Goal: Information Seeking & Learning: Learn about a topic

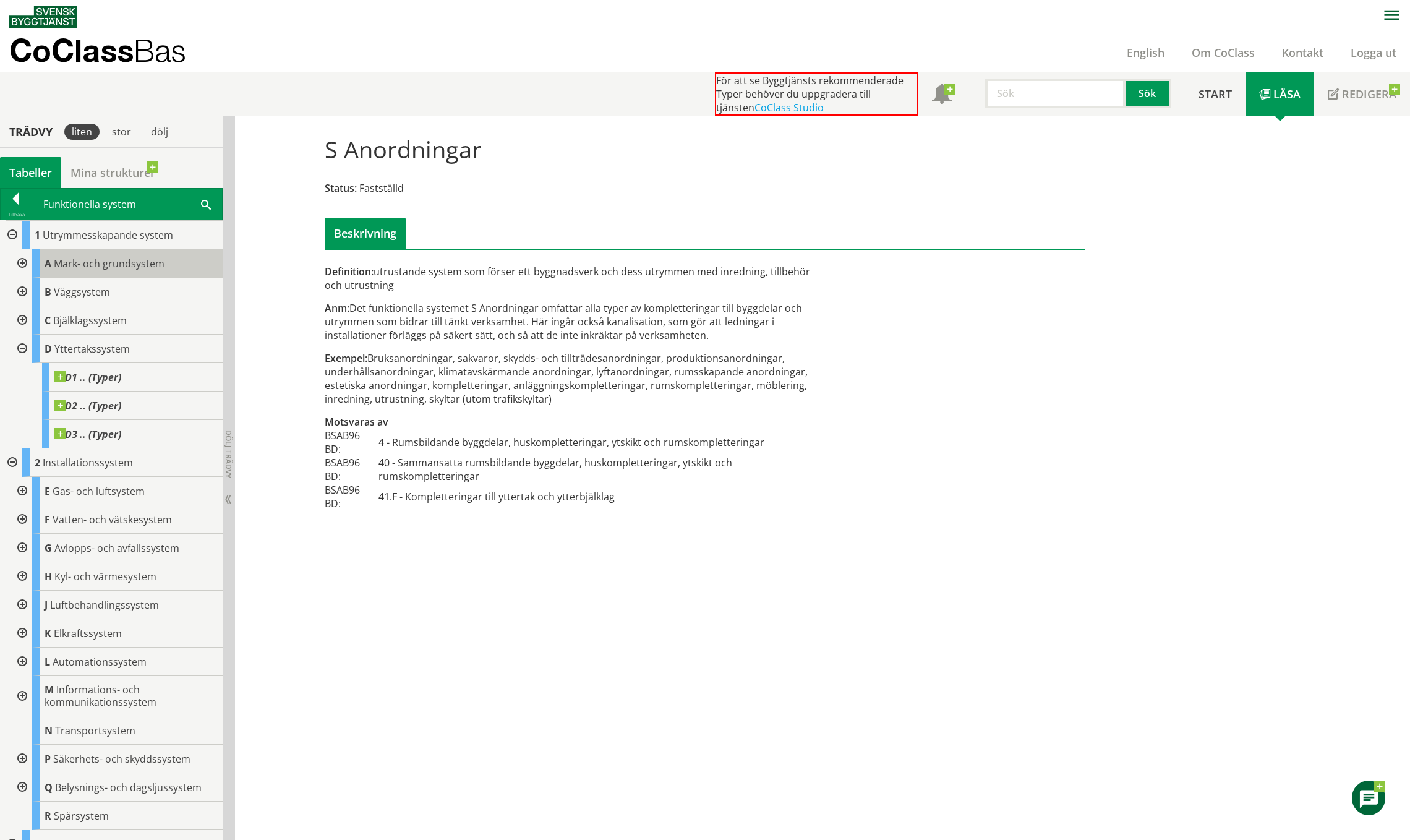
click at [114, 266] on span "Mark- och grundsystem" at bounding box center [109, 263] width 111 height 14
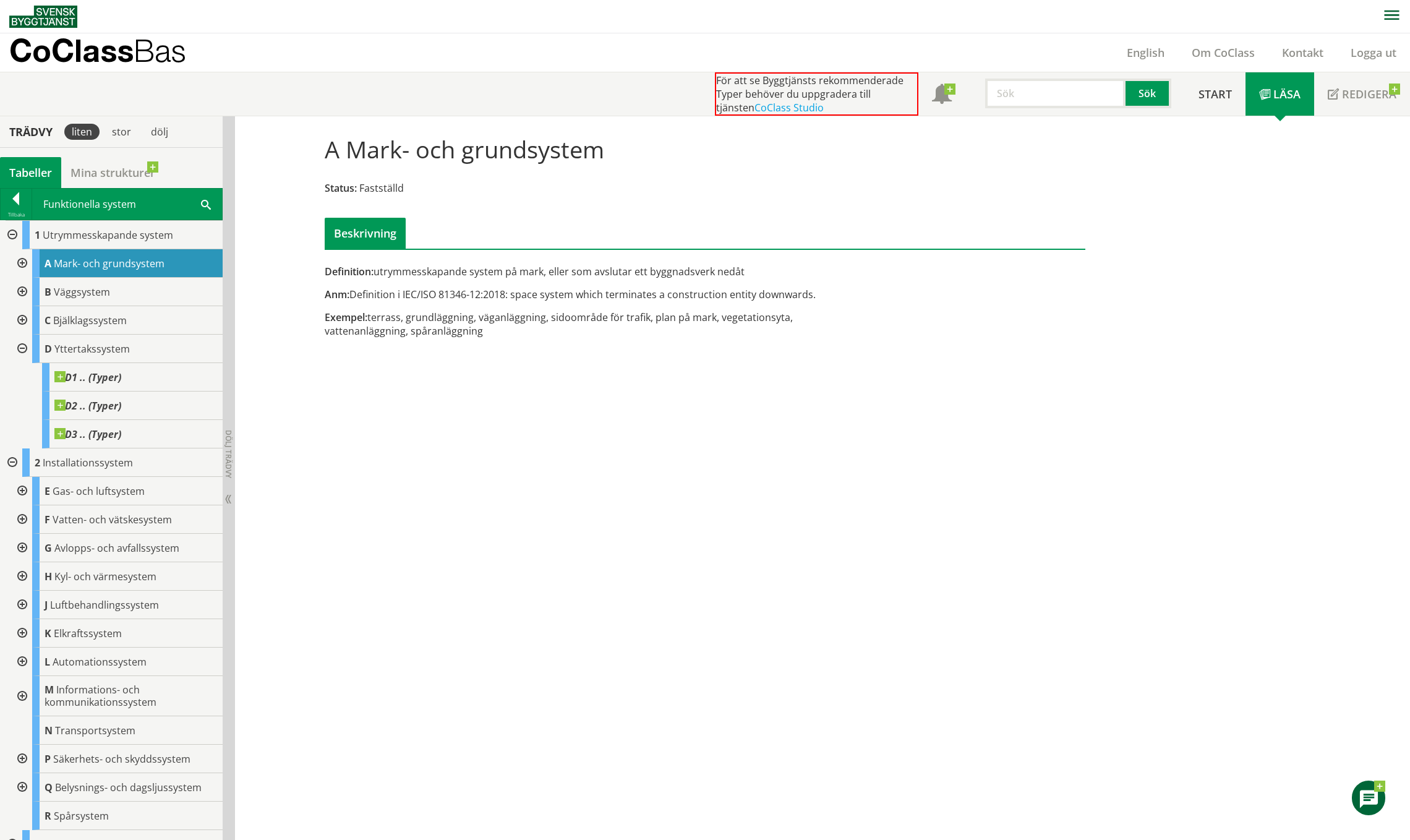
click at [20, 261] on div at bounding box center [21, 263] width 23 height 29
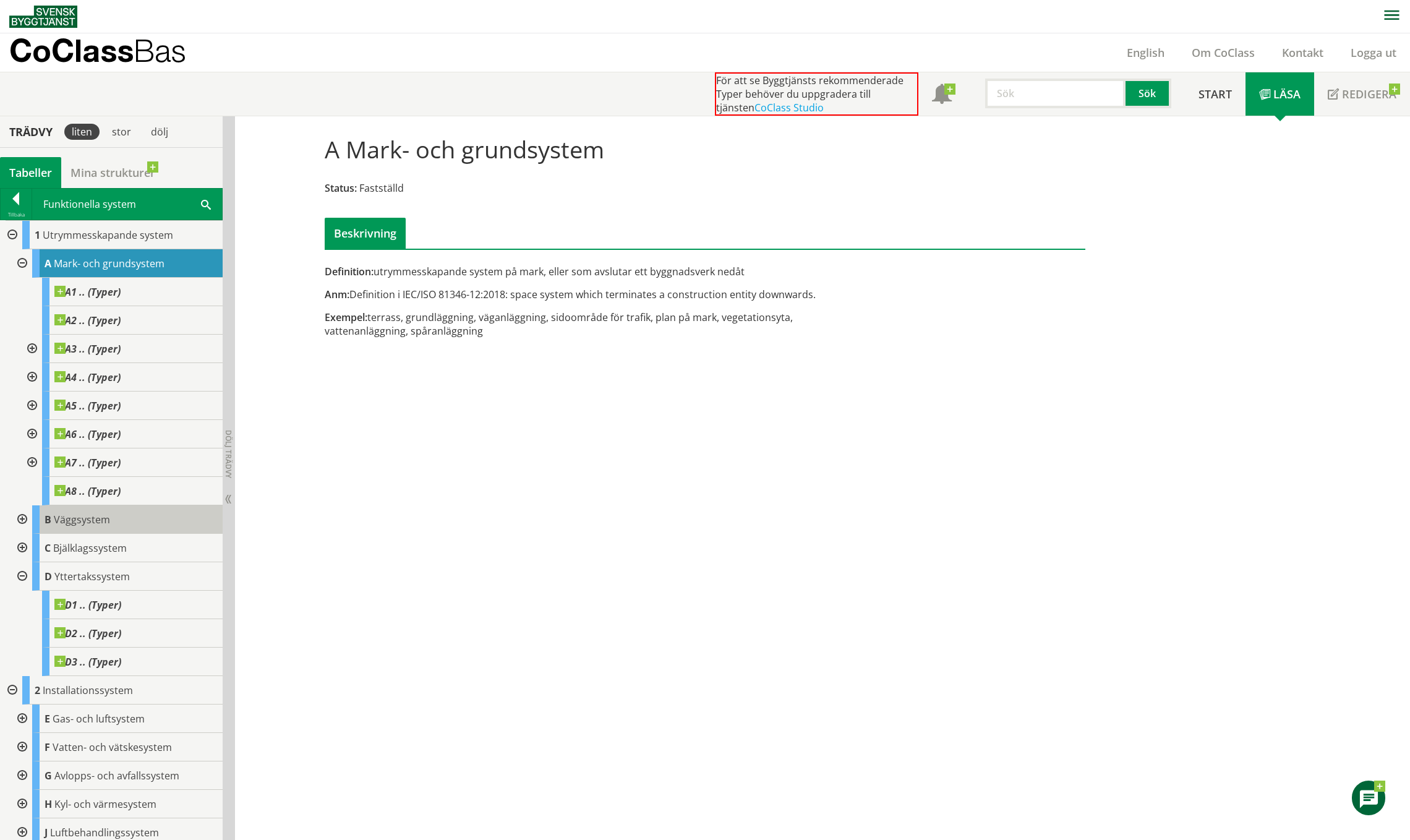
click at [78, 522] on span "Väggsystem" at bounding box center [82, 519] width 57 height 14
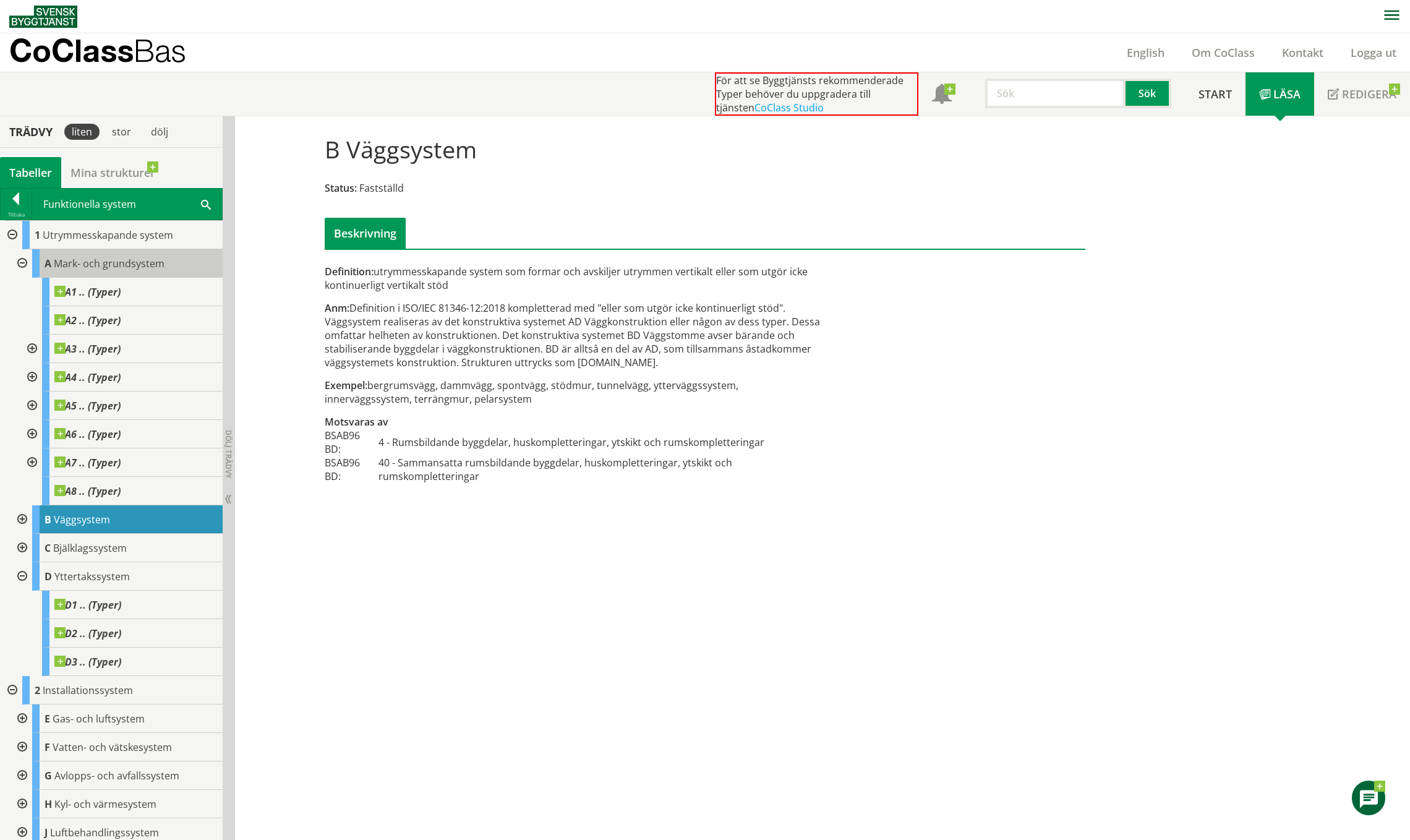
click at [105, 265] on span "Mark- och grundsystem" at bounding box center [109, 263] width 111 height 14
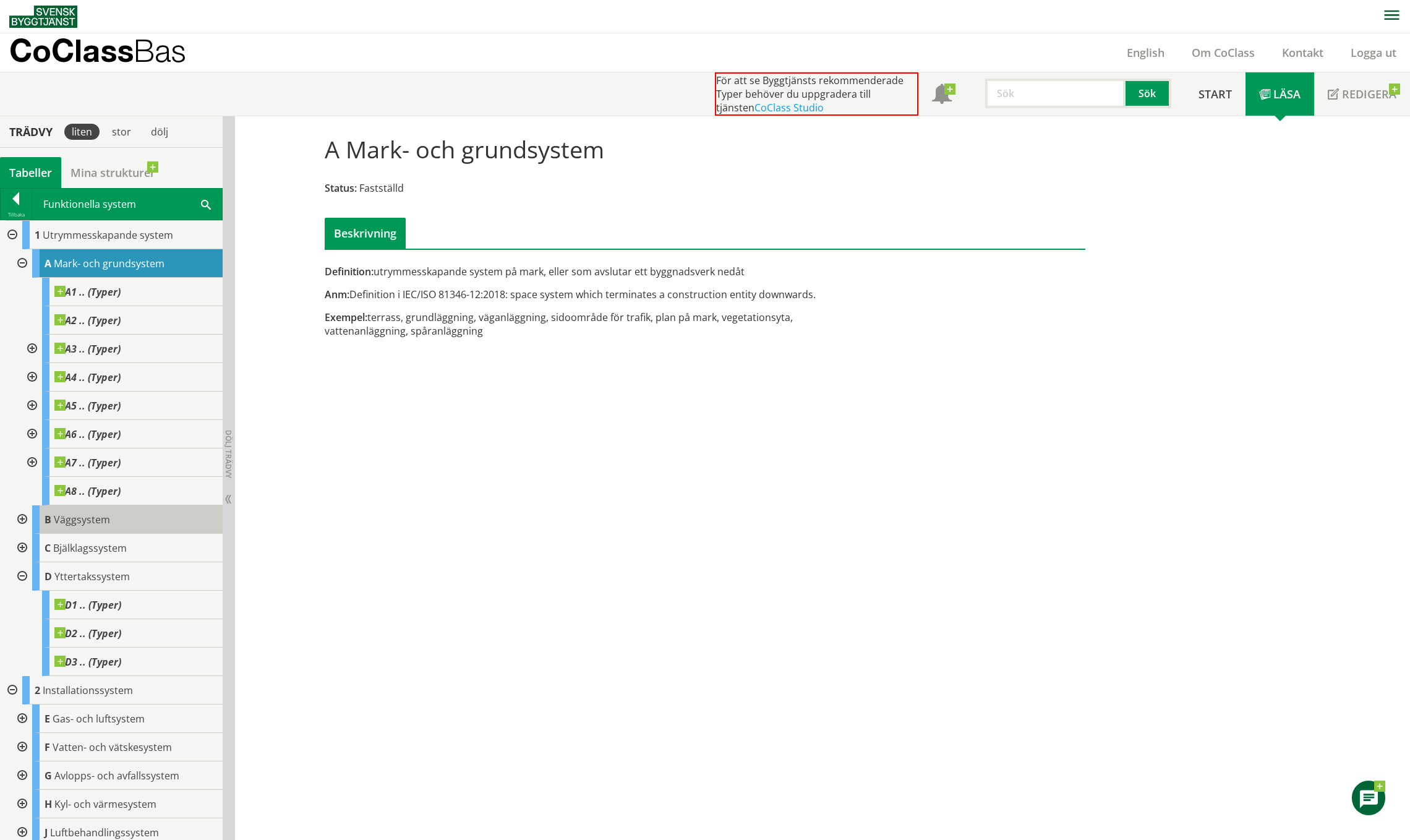
click at [85, 520] on span "Väggsystem" at bounding box center [82, 519] width 57 height 14
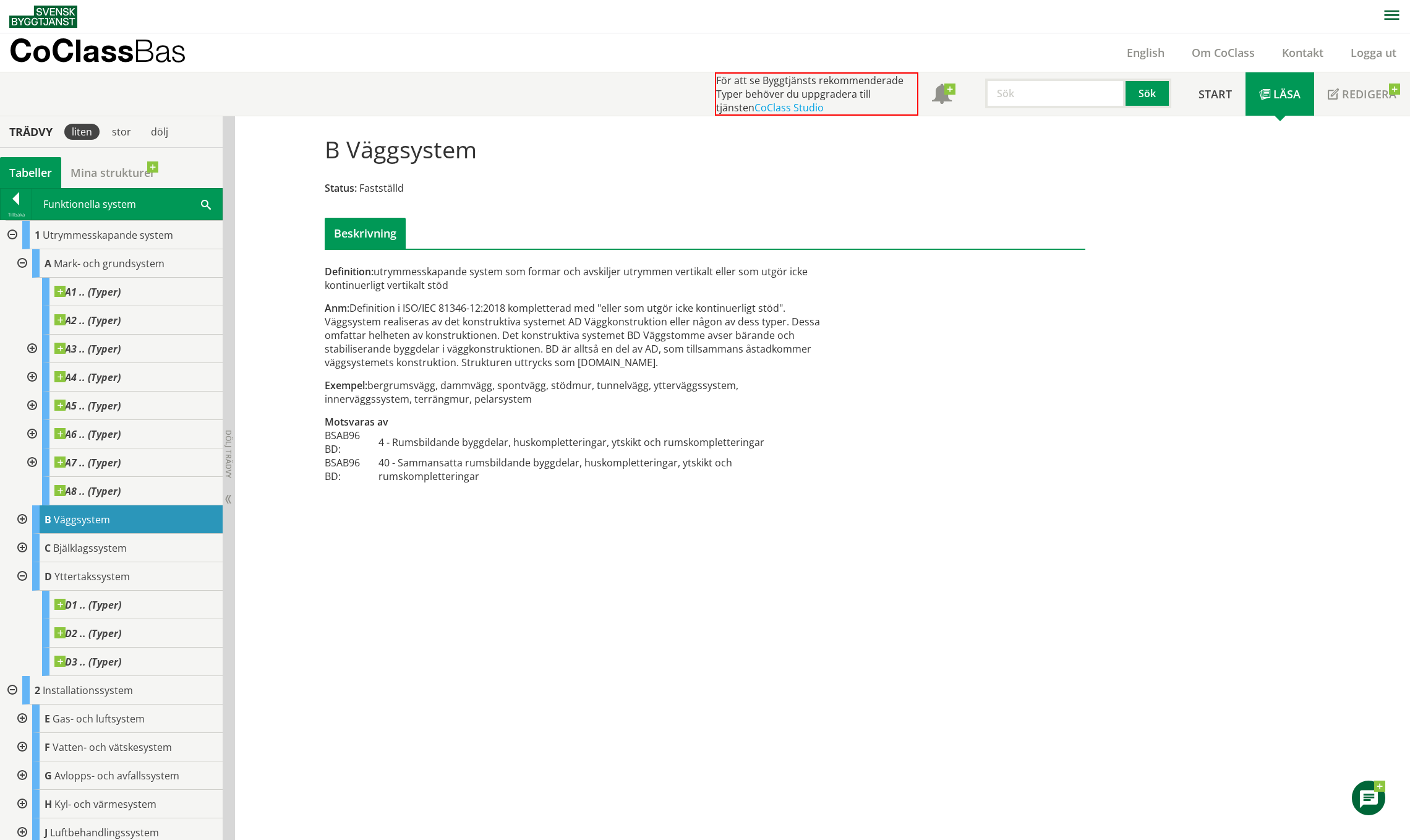
click at [34, 347] on div at bounding box center [31, 349] width 23 height 29
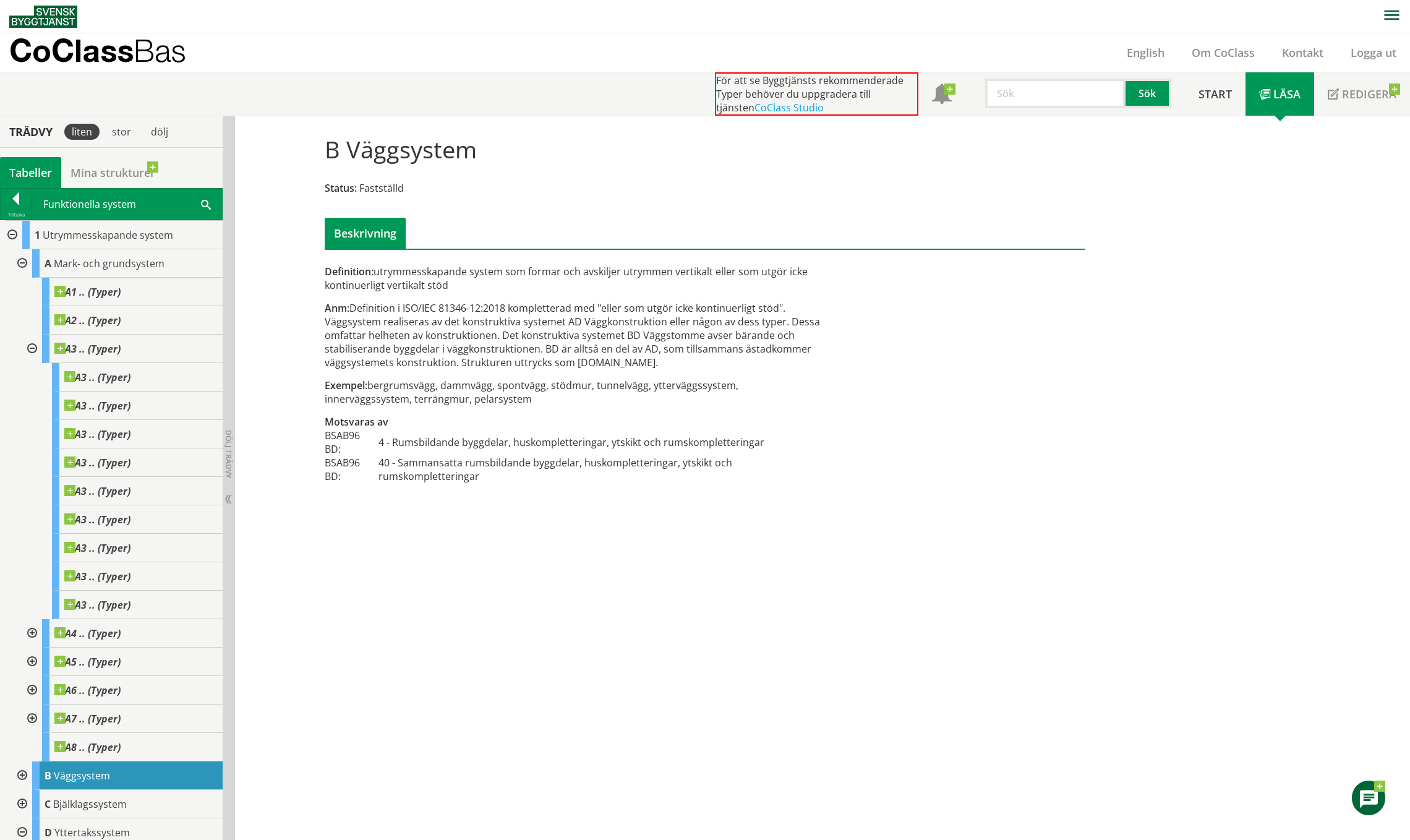
click at [34, 346] on div at bounding box center [31, 349] width 23 height 29
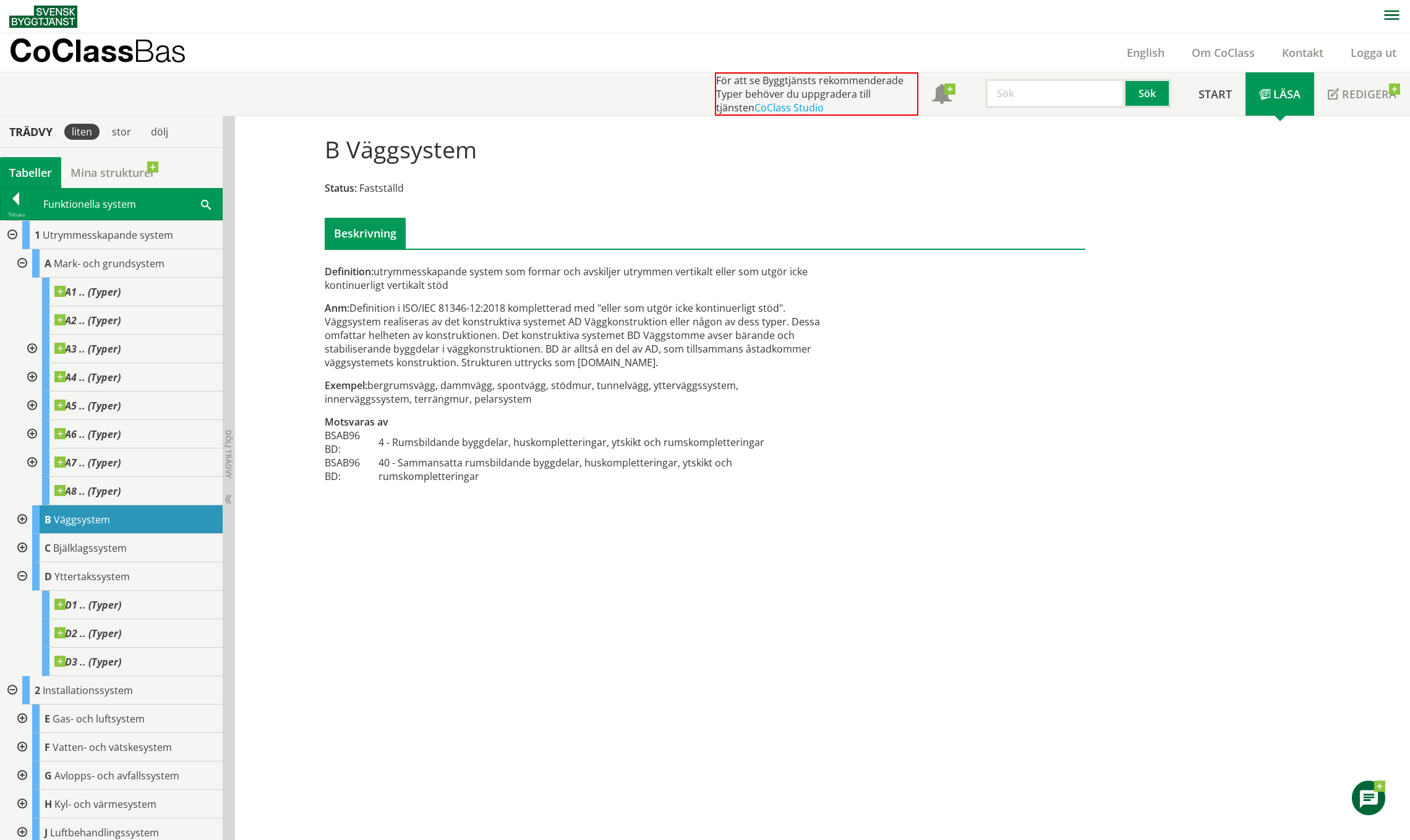
click at [24, 265] on div at bounding box center [21, 263] width 23 height 29
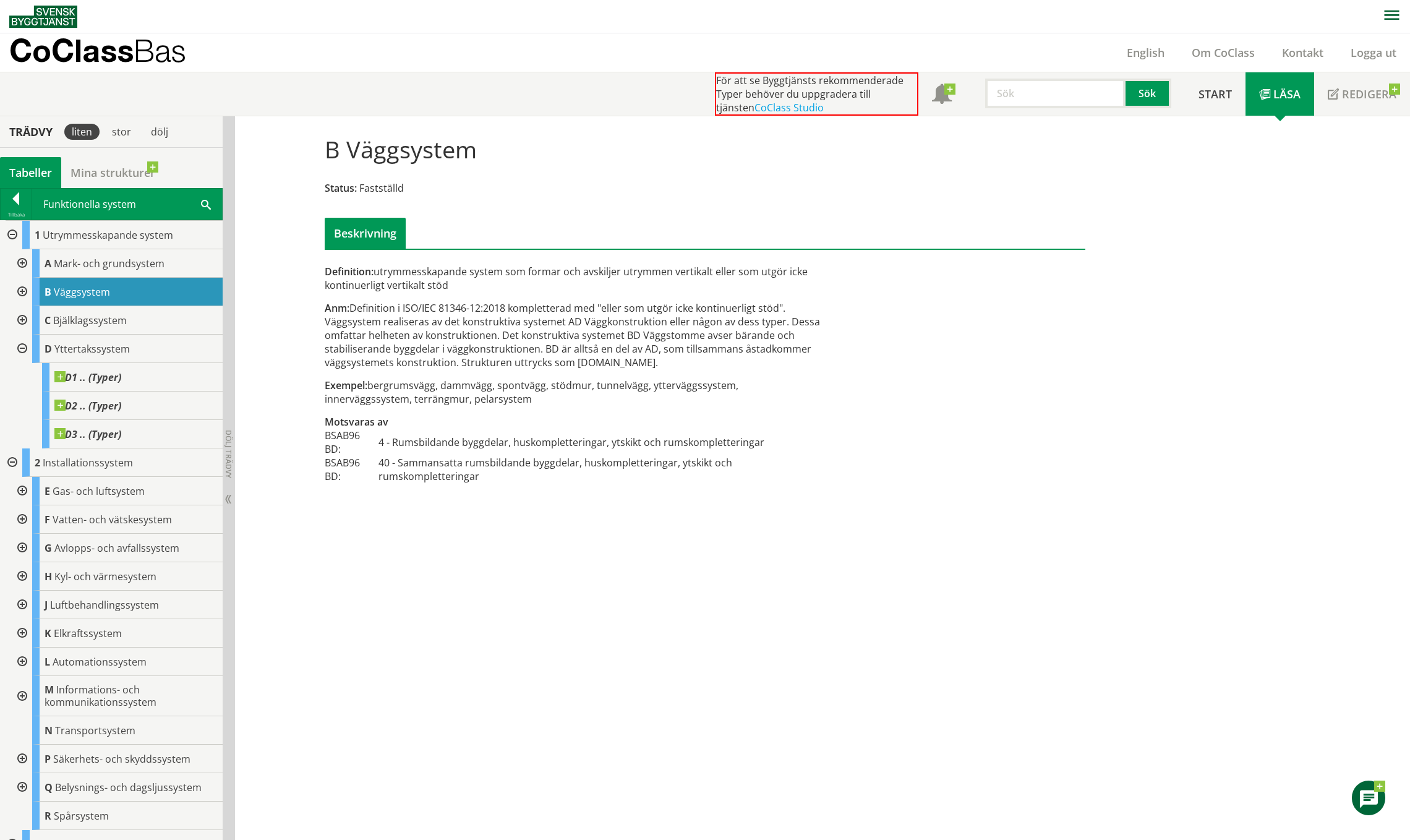
click at [14, 461] on div at bounding box center [11, 462] width 23 height 29
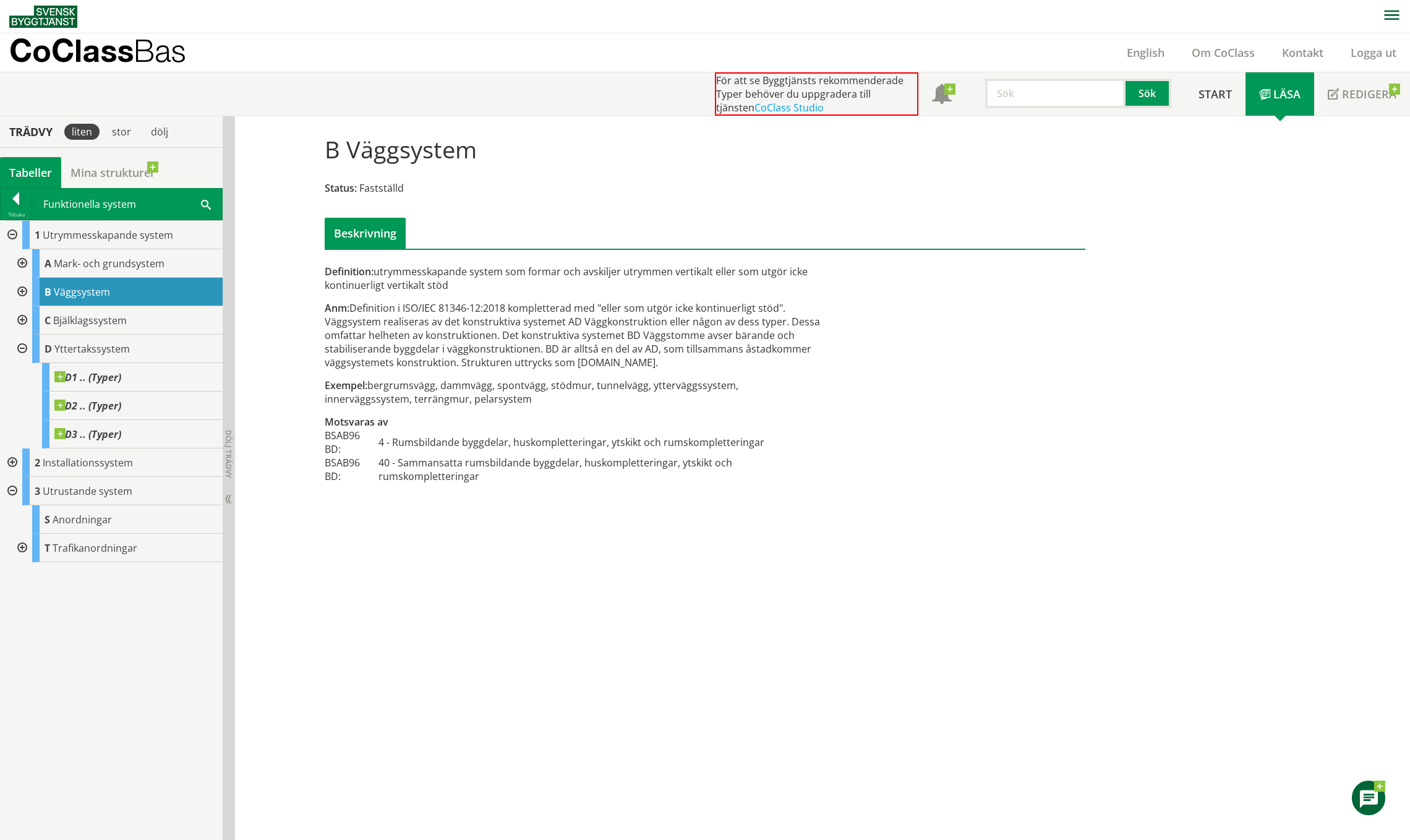
click at [80, 292] on span "Väggsystem" at bounding box center [82, 292] width 57 height 14
click at [24, 288] on div at bounding box center [21, 292] width 23 height 29
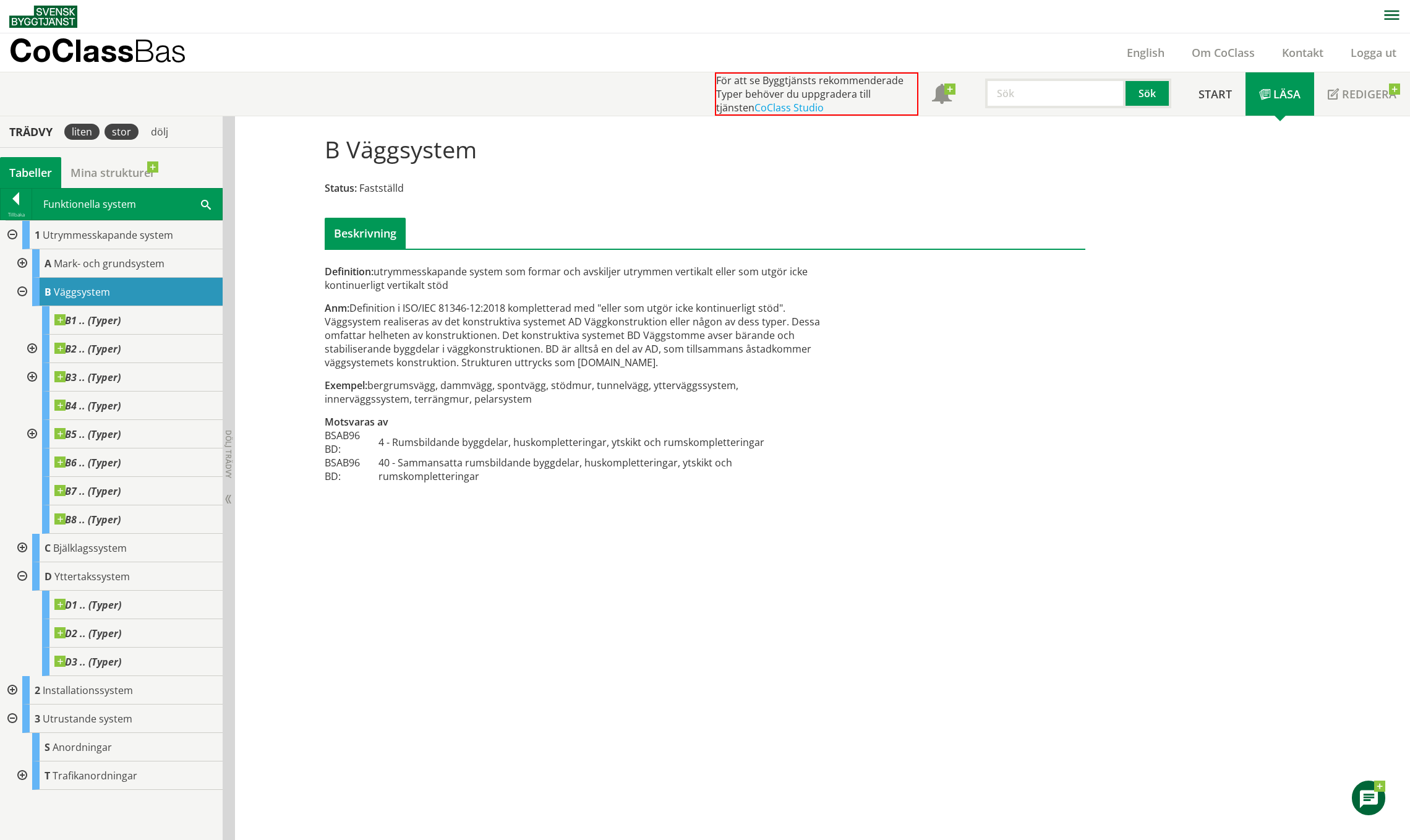
click at [122, 131] on div "stor" at bounding box center [121, 132] width 34 height 16
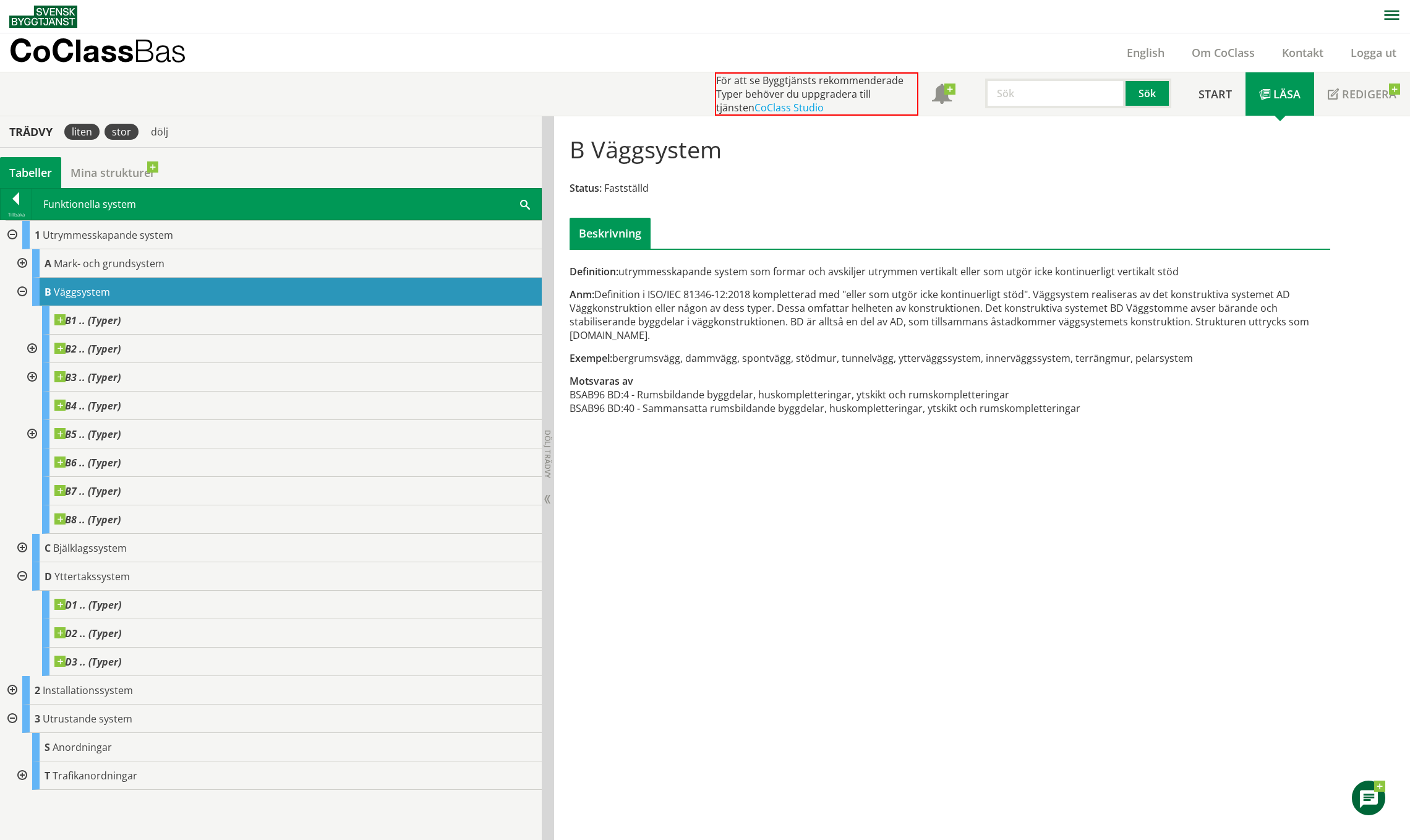
click at [88, 132] on div "liten" at bounding box center [82, 132] width 35 height 16
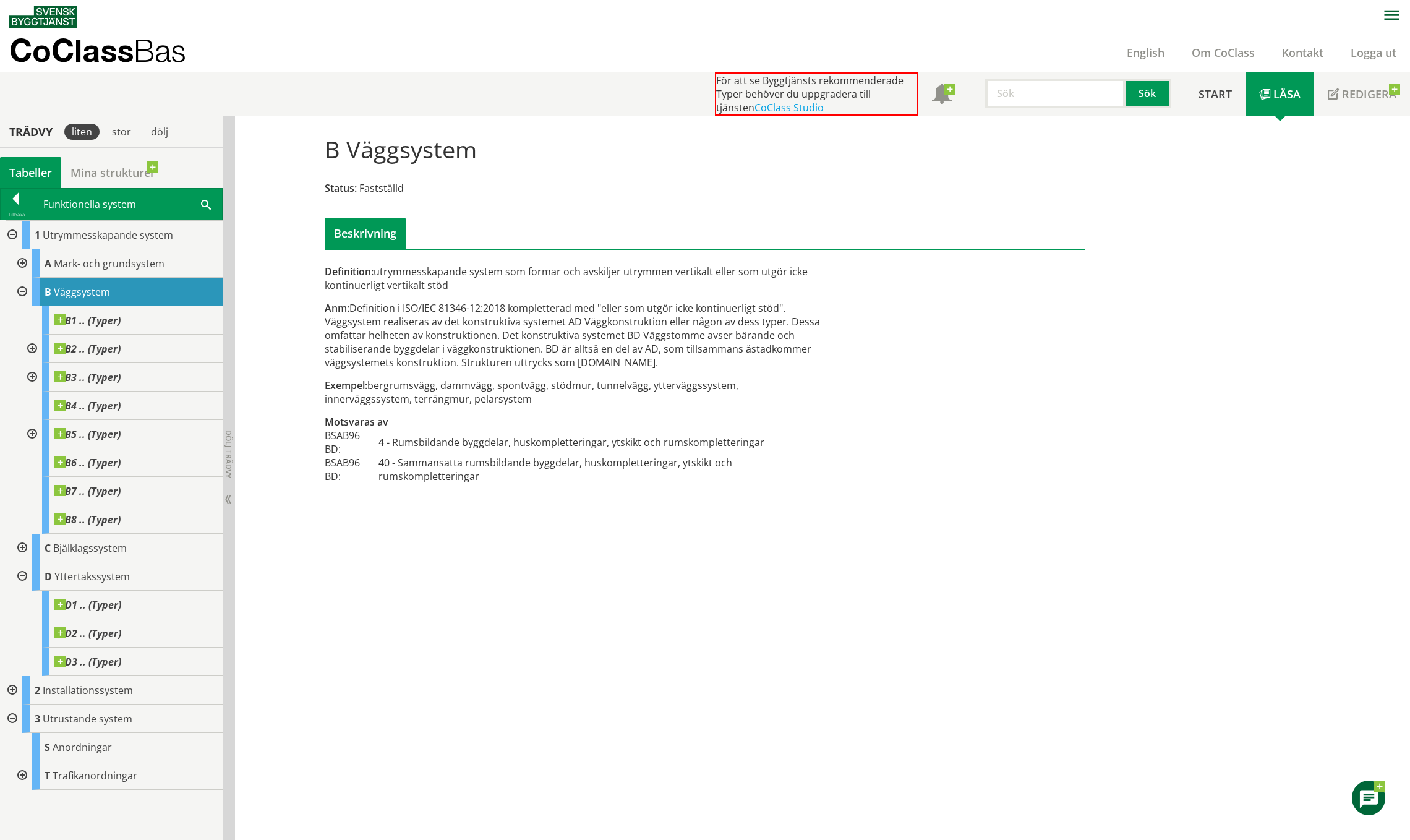
click at [207, 203] on span at bounding box center [206, 203] width 10 height 13
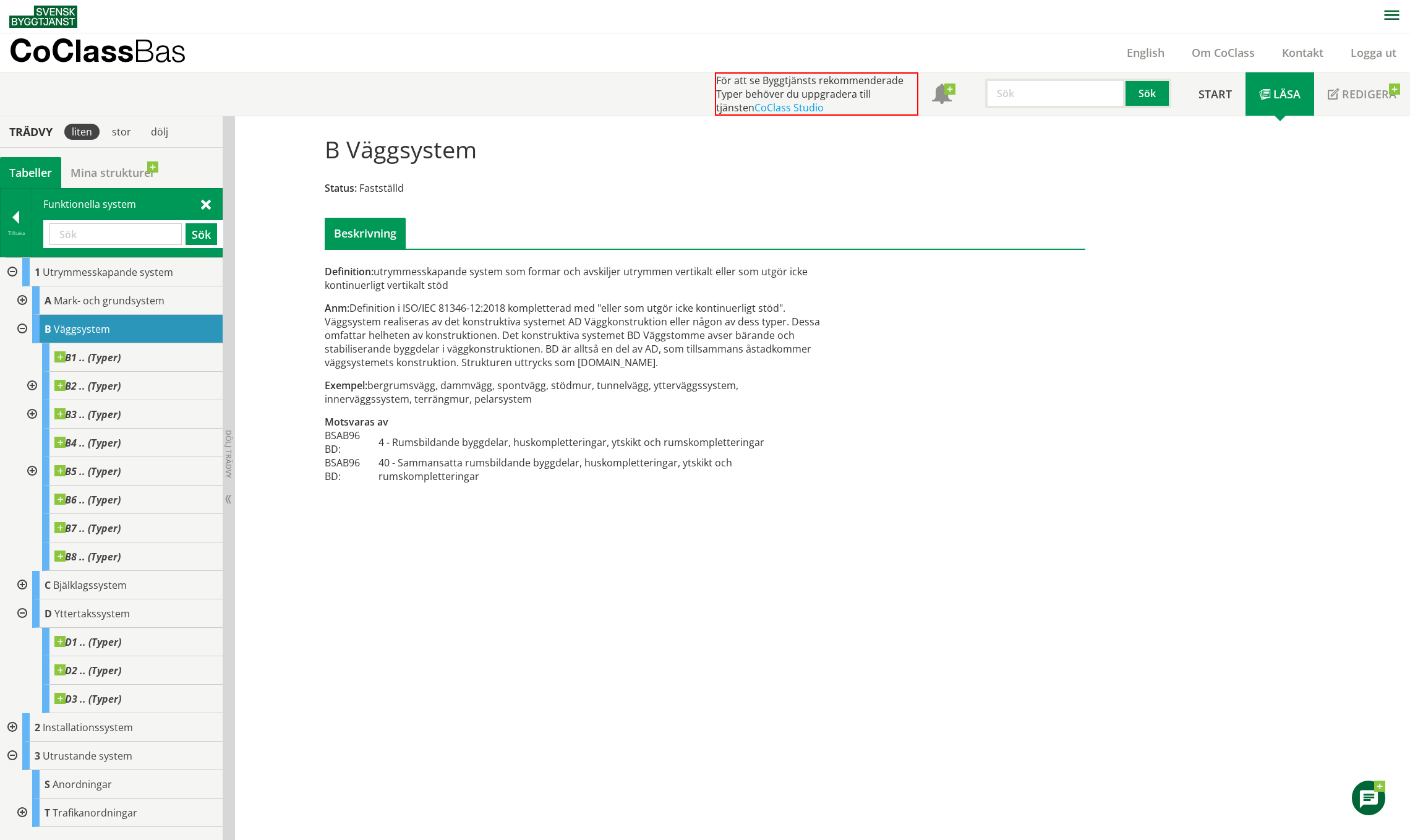
click at [129, 234] on input "text" at bounding box center [116, 234] width 132 height 22
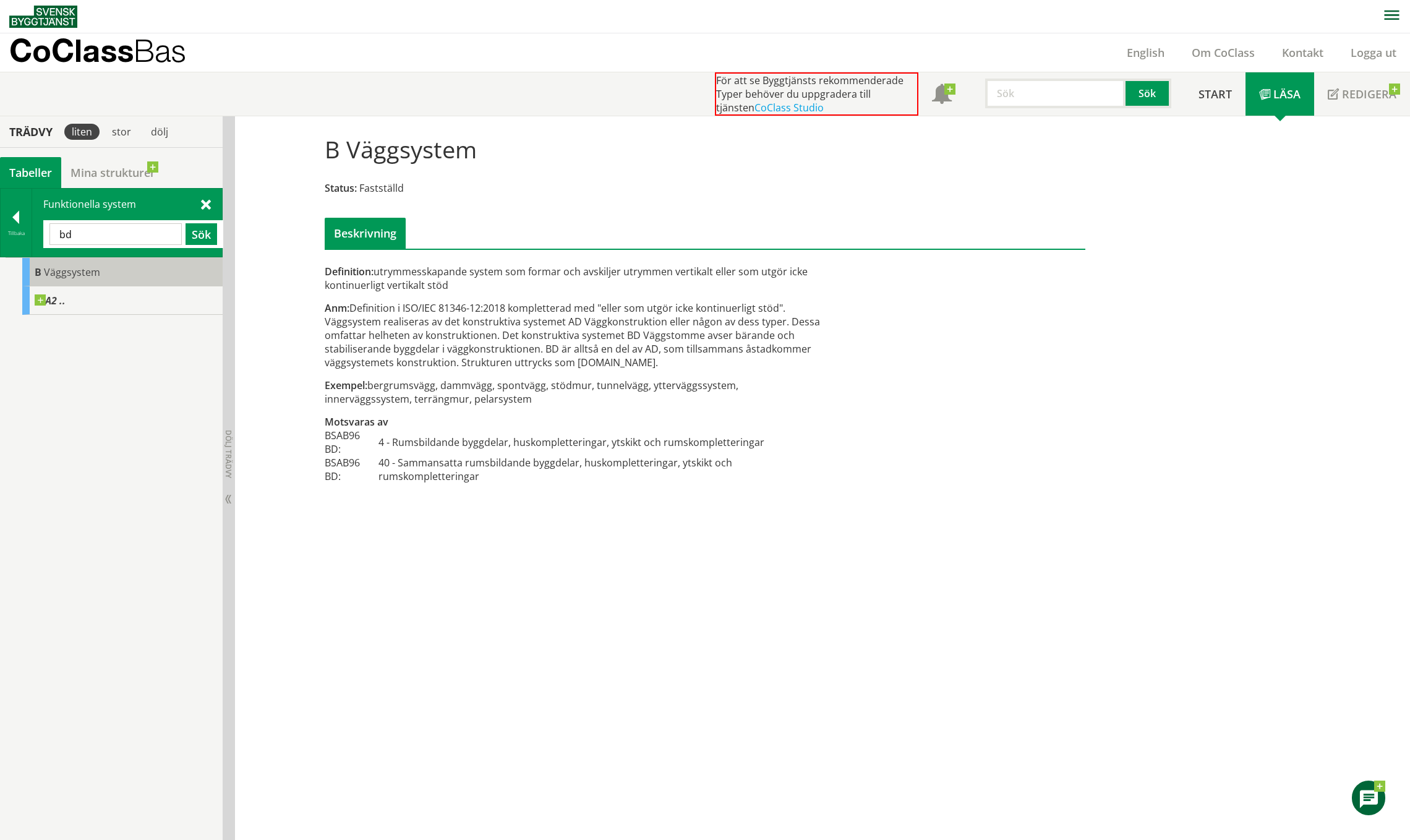
click at [50, 274] on span "Väggsystem" at bounding box center [71, 272] width 57 height 14
click at [631, 360] on div "Anm: Definition i ISO/IEC 81346-12:2018 kompletterad med "eller som utgör icke …" at bounding box center [575, 335] width 500 height 68
drag, startPoint x: 107, startPoint y: 234, endPoint x: 36, endPoint y: 234, distance: 71.0
click at [36, 234] on div "Funktionella system bd Sök" at bounding box center [127, 222] width 190 height 68
type input "A20"
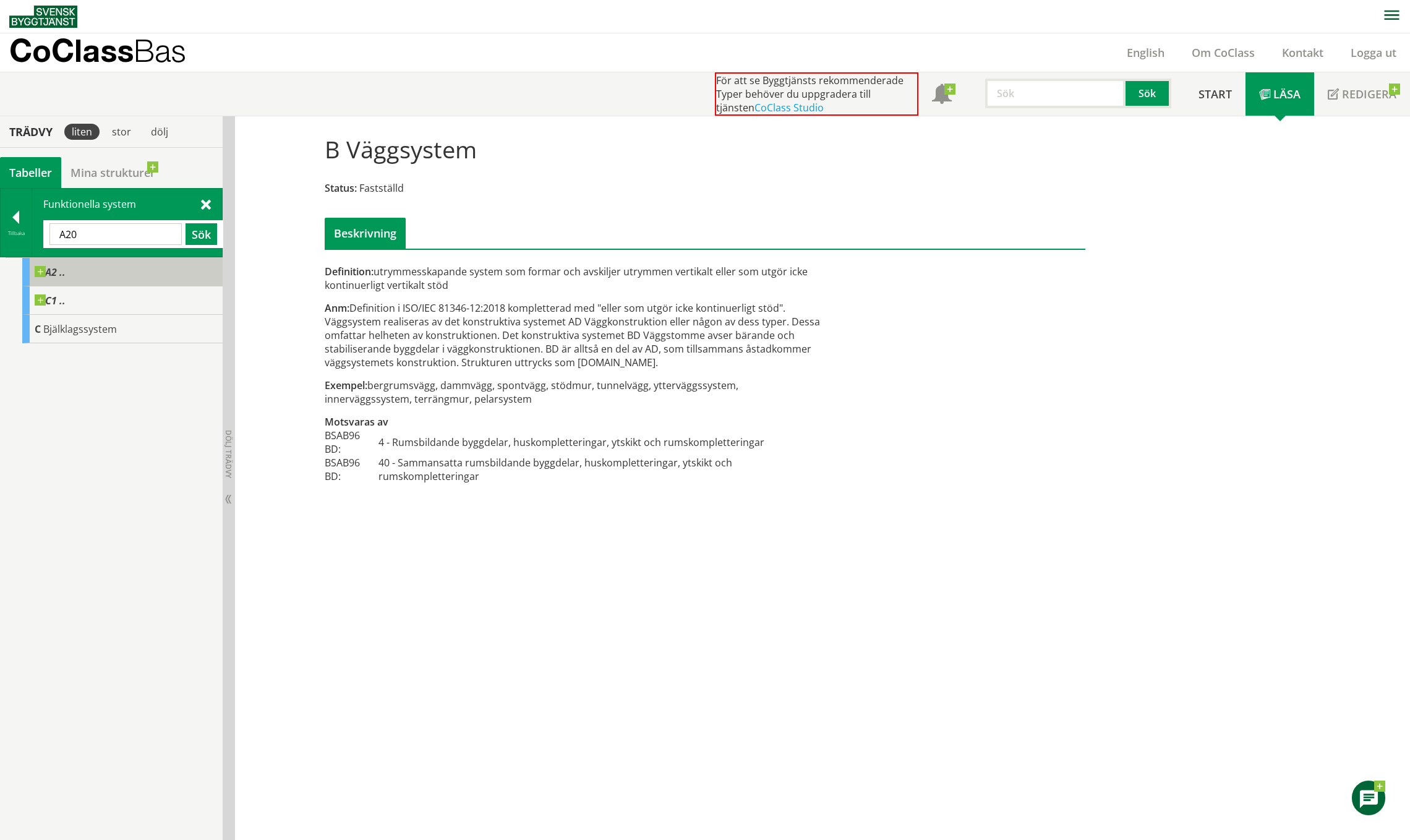
click at [65, 266] on span at bounding box center [65, 266] width 0 height 0
